Goal: Information Seeking & Learning: Learn about a topic

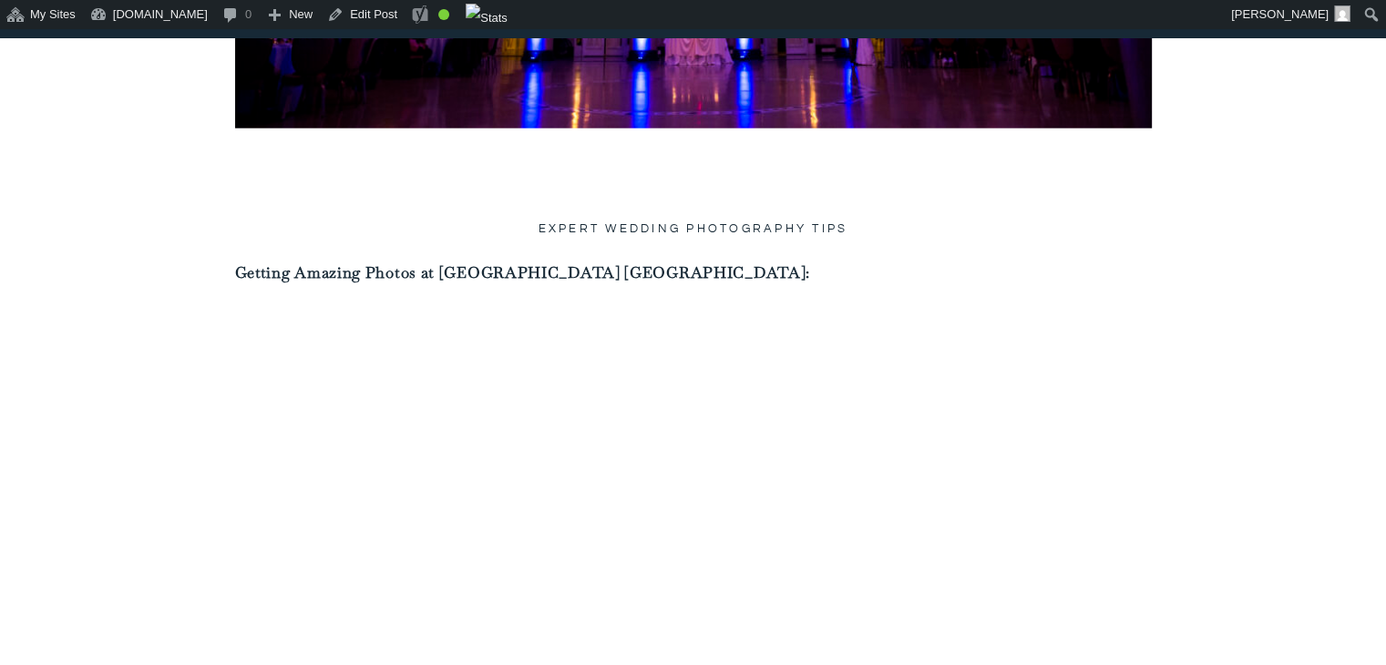
scroll to position [4844, 0]
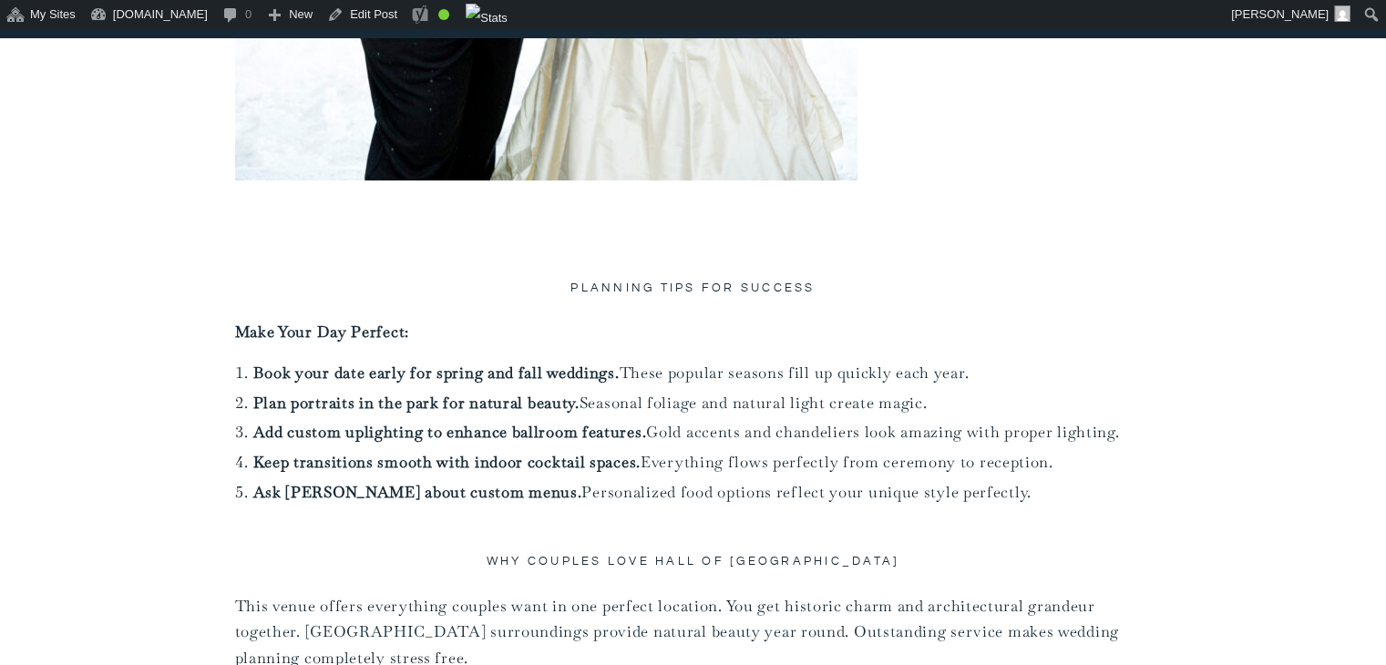
scroll to position [7812, 0]
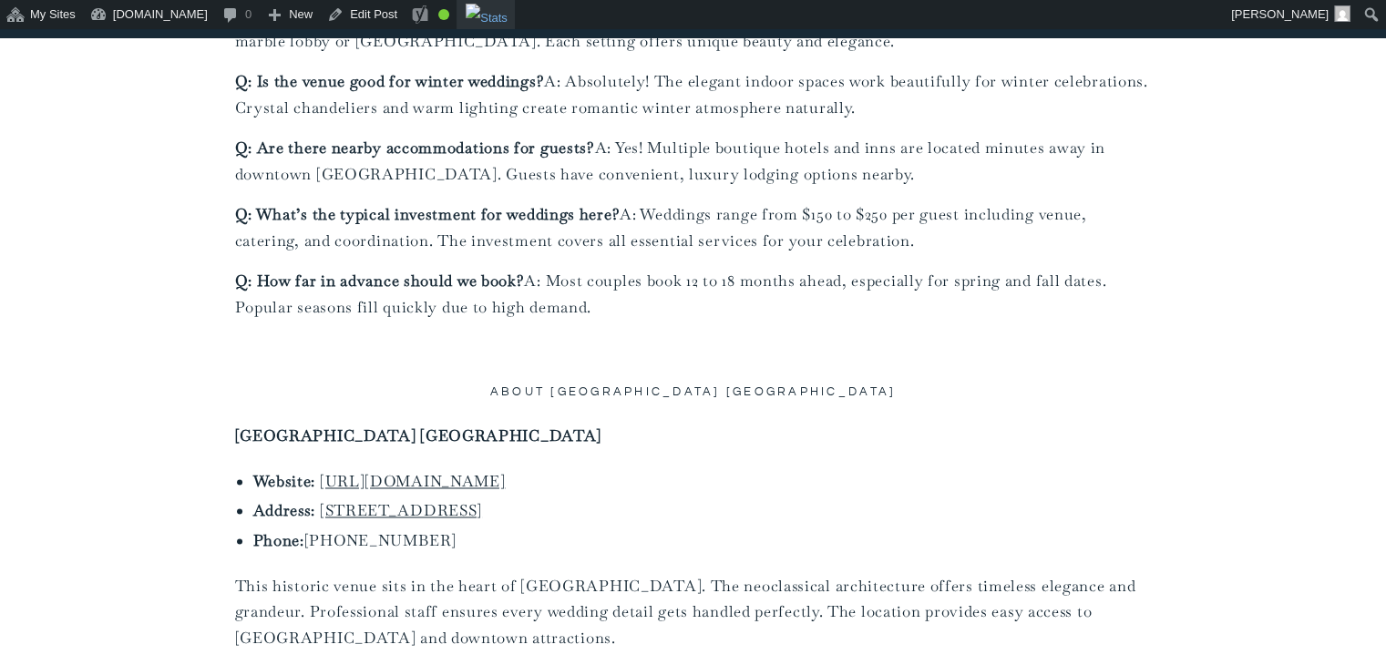
scroll to position [9668, 0]
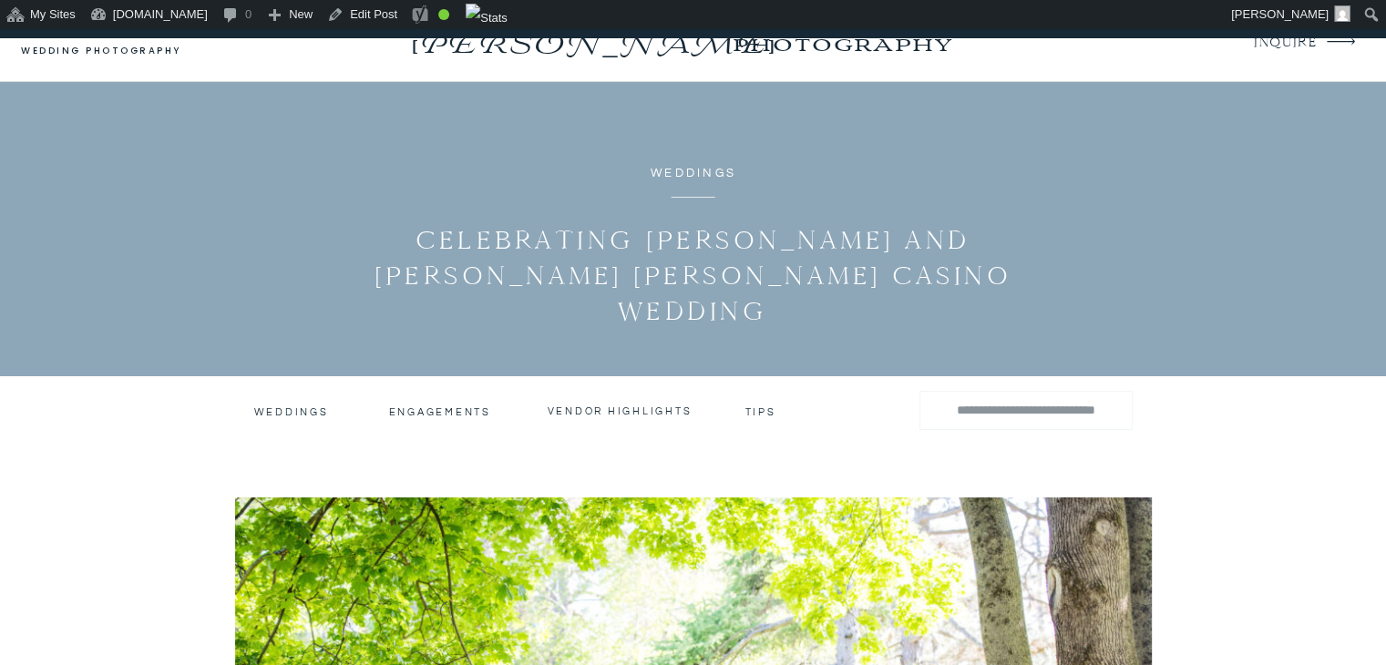
scroll to position [68, 0]
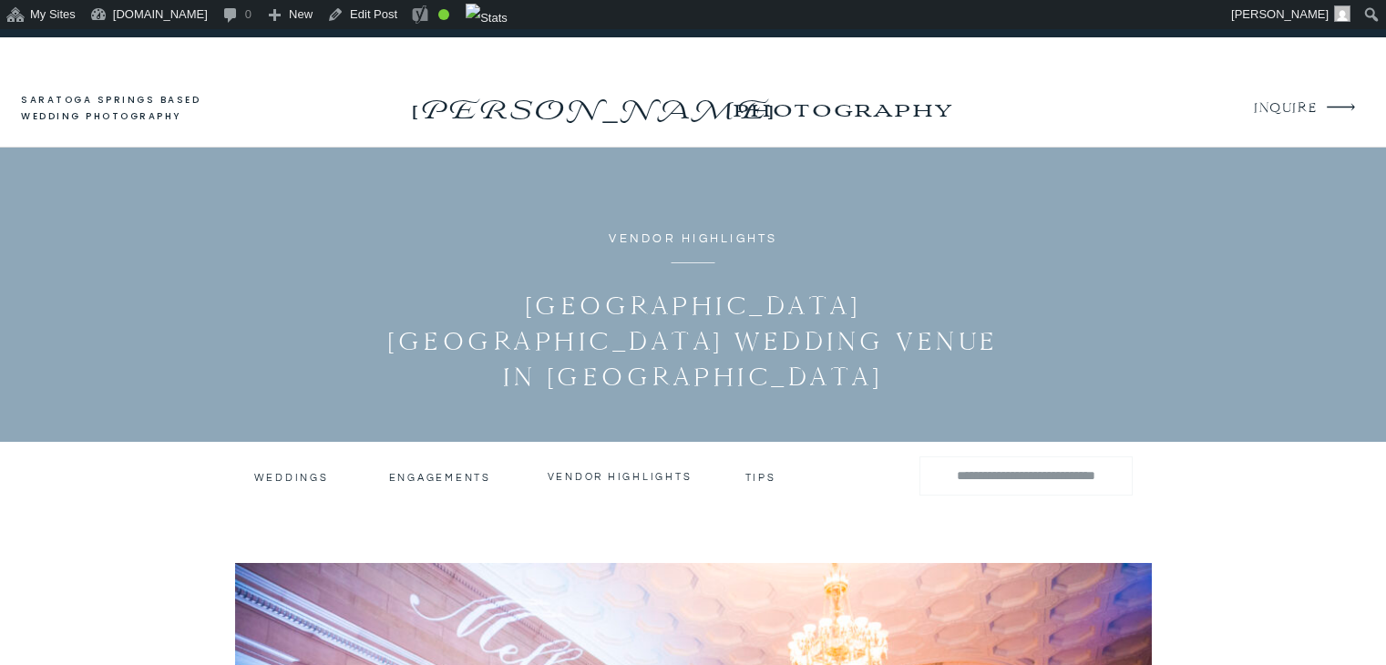
scroll to position [9668, 0]
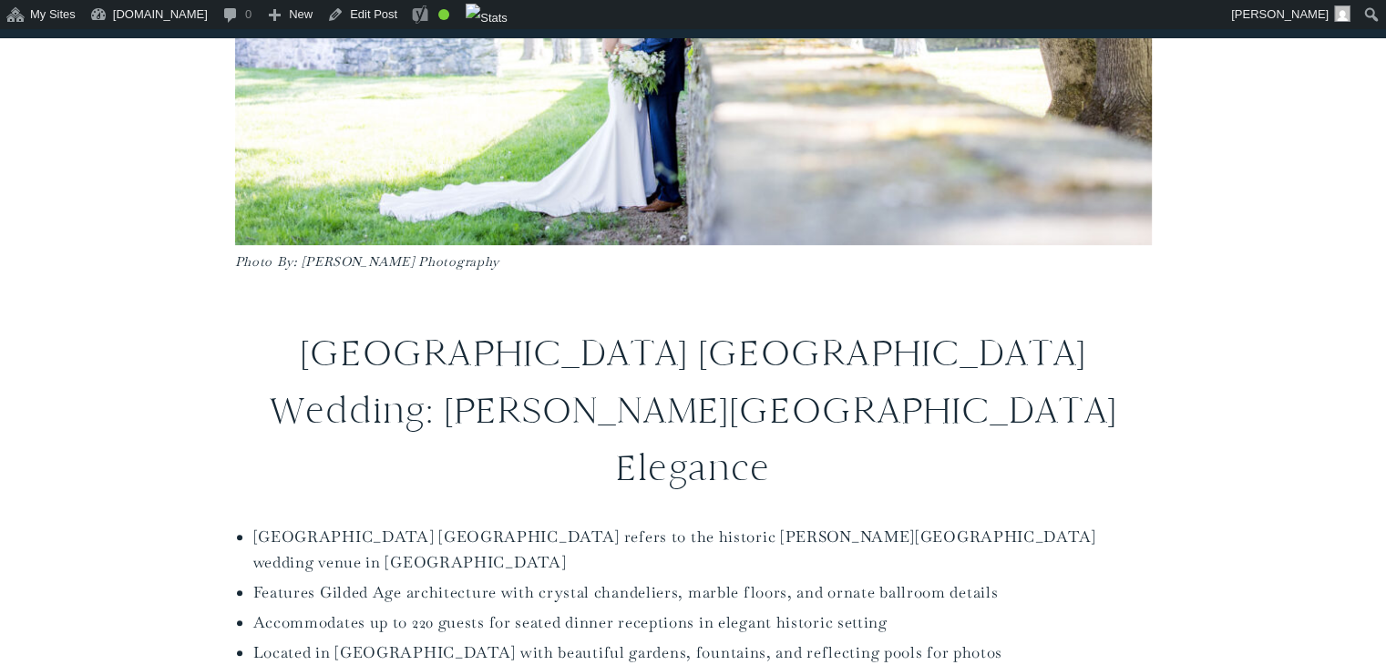
scroll to position [930, 0]
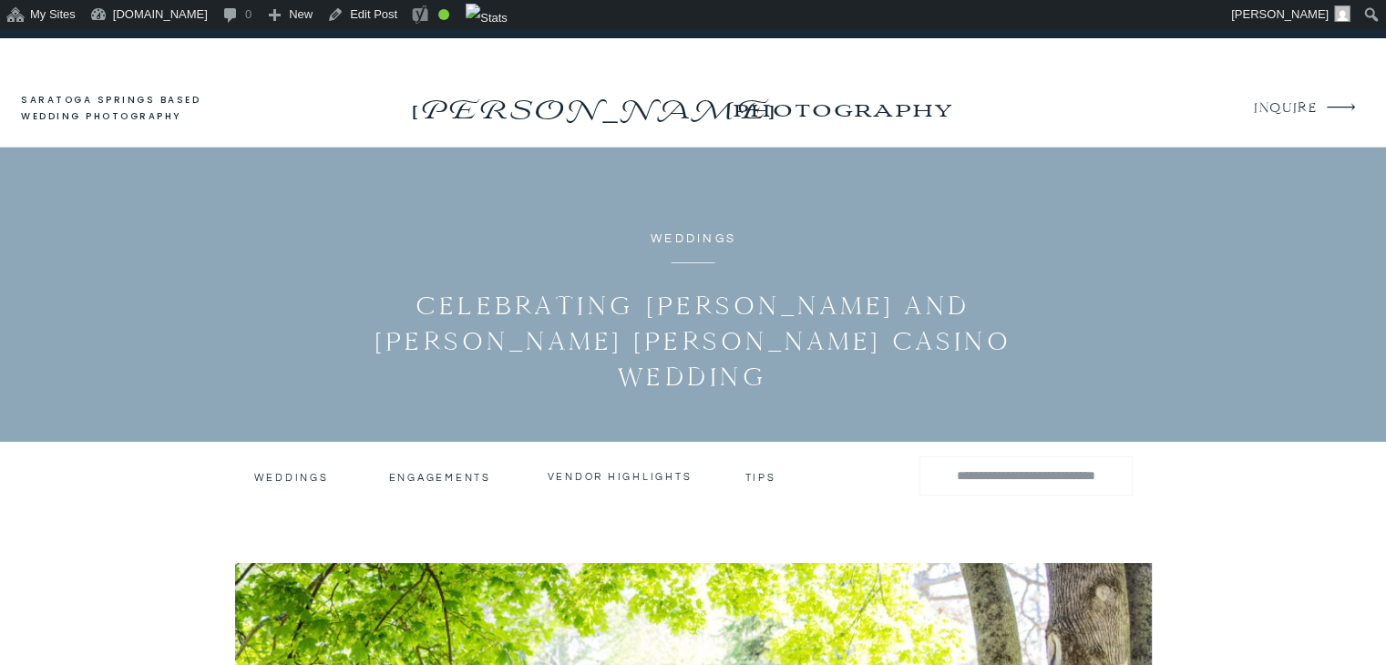
click at [753, 319] on h1 "Celebrating [PERSON_NAME] and [PERSON_NAME] [PERSON_NAME] Casino Wedding" at bounding box center [694, 341] width 642 height 107
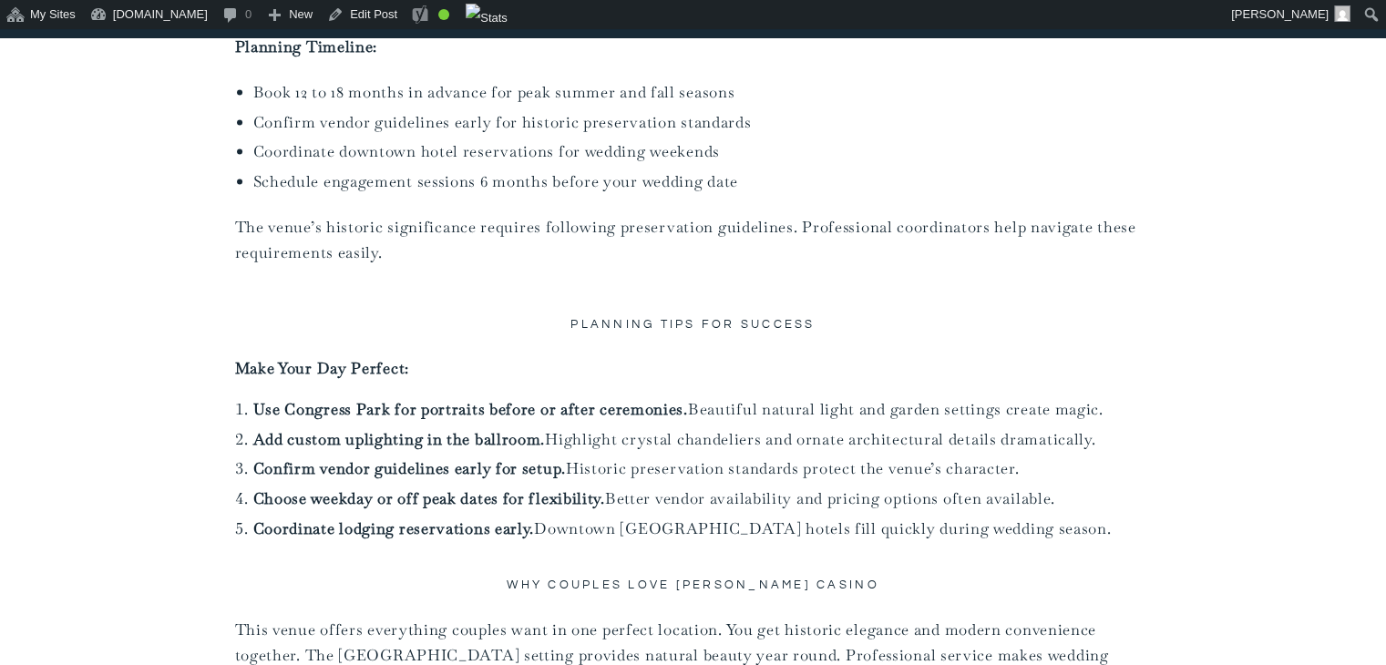
scroll to position [10918, 0]
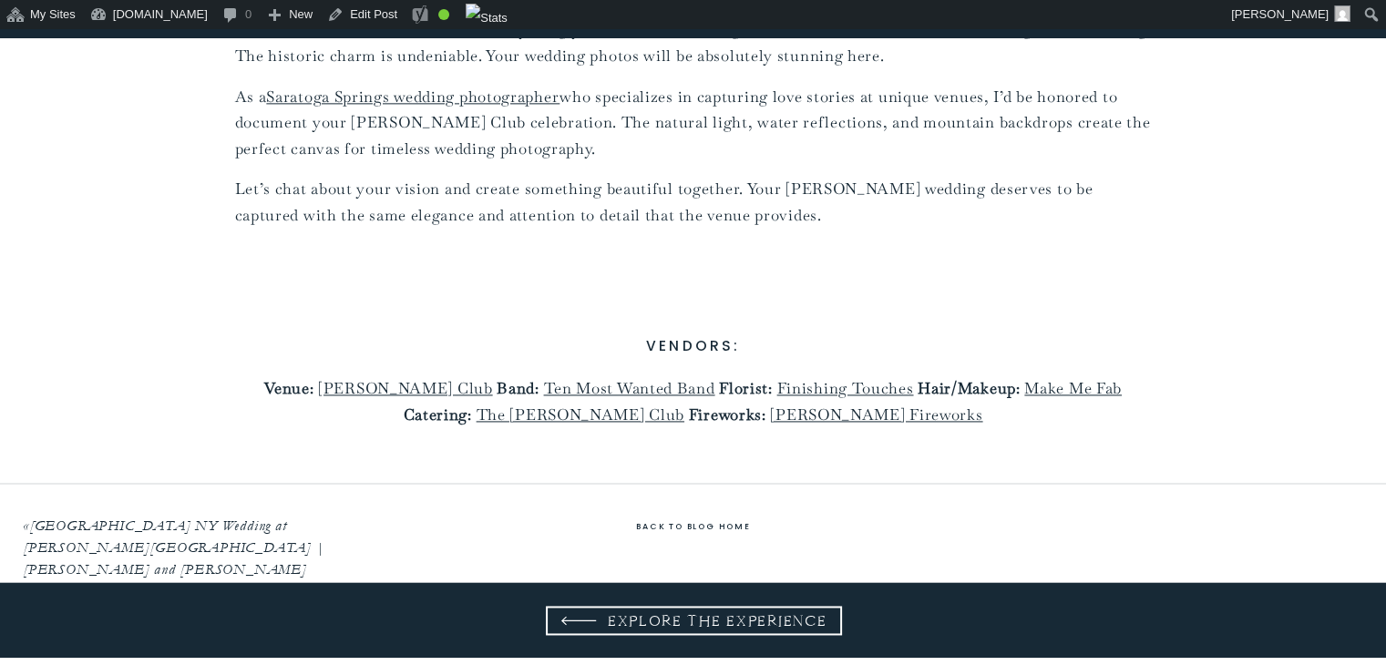
scroll to position [9393, 0]
